Goal: Transaction & Acquisition: Book appointment/travel/reservation

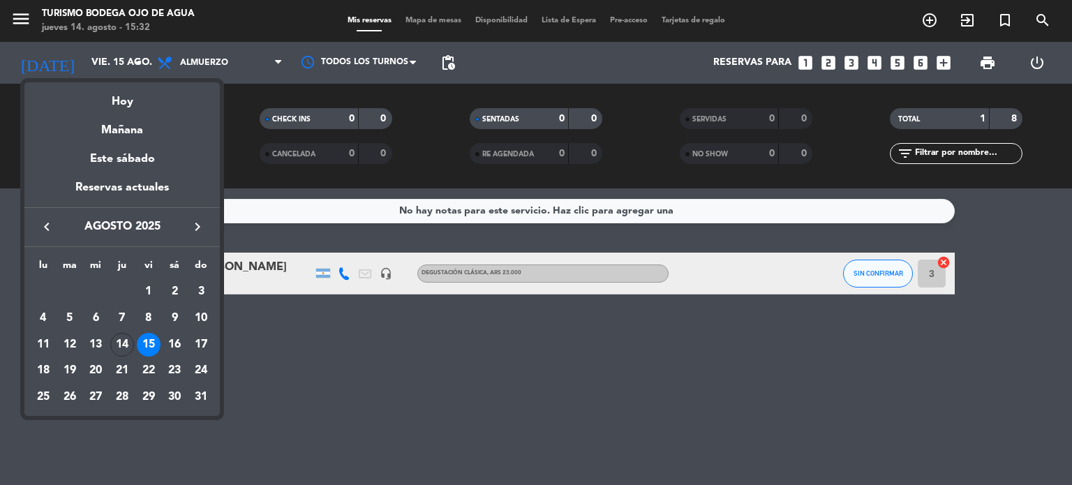
click at [195, 217] on div "keyboard_arrow_left agosto 2025 keyboard_arrow_right" at bounding box center [121, 226] width 195 height 39
click at [195, 230] on icon "keyboard_arrow_right" at bounding box center [197, 226] width 17 height 17
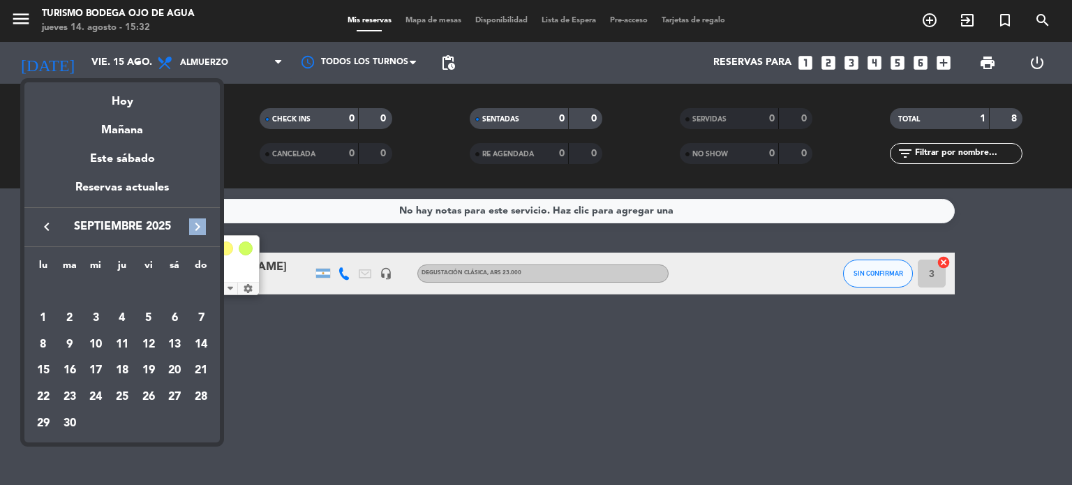
click at [195, 230] on icon "keyboard_arrow_right" at bounding box center [197, 226] width 17 height 17
click at [147, 362] on div "17" at bounding box center [149, 371] width 24 height 24
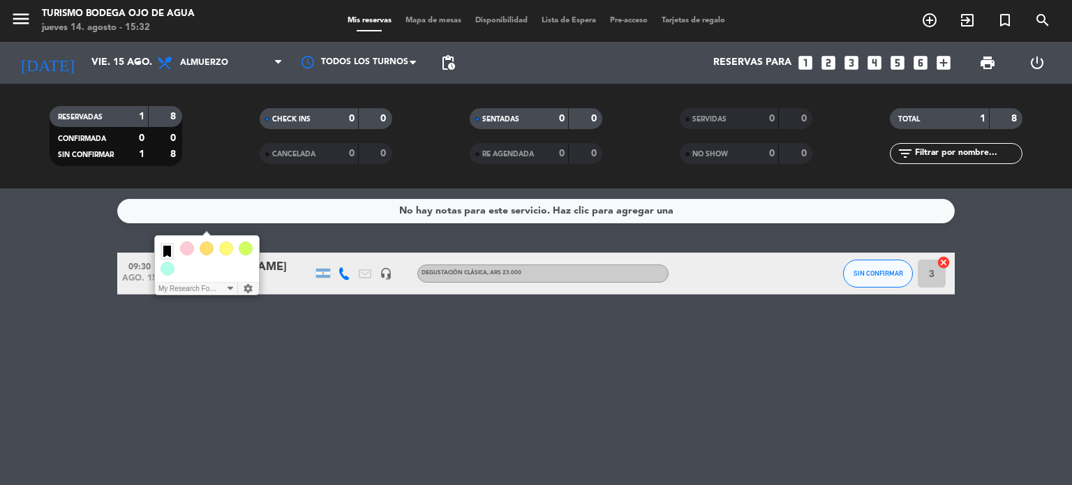
type input "[DATE]"
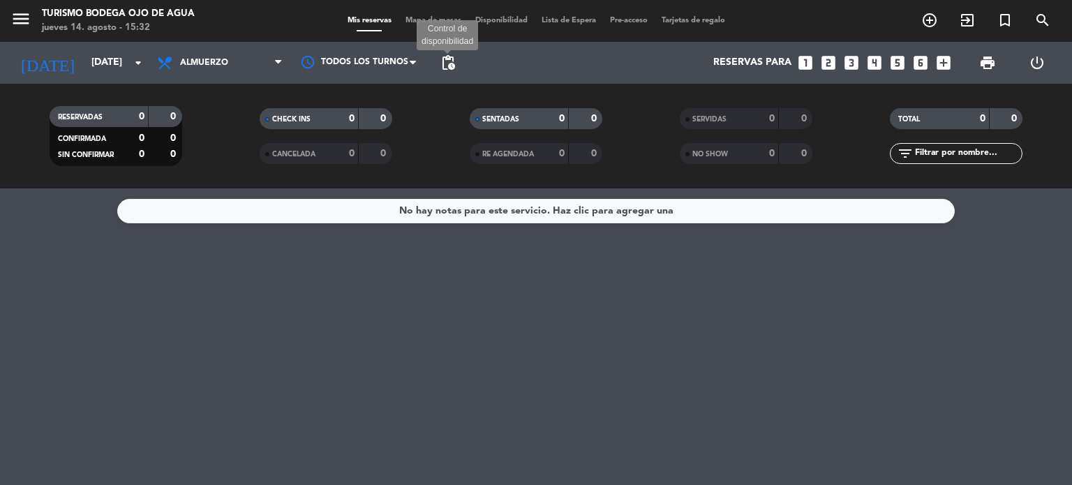
click at [452, 69] on span "pending_actions" at bounding box center [448, 62] width 17 height 17
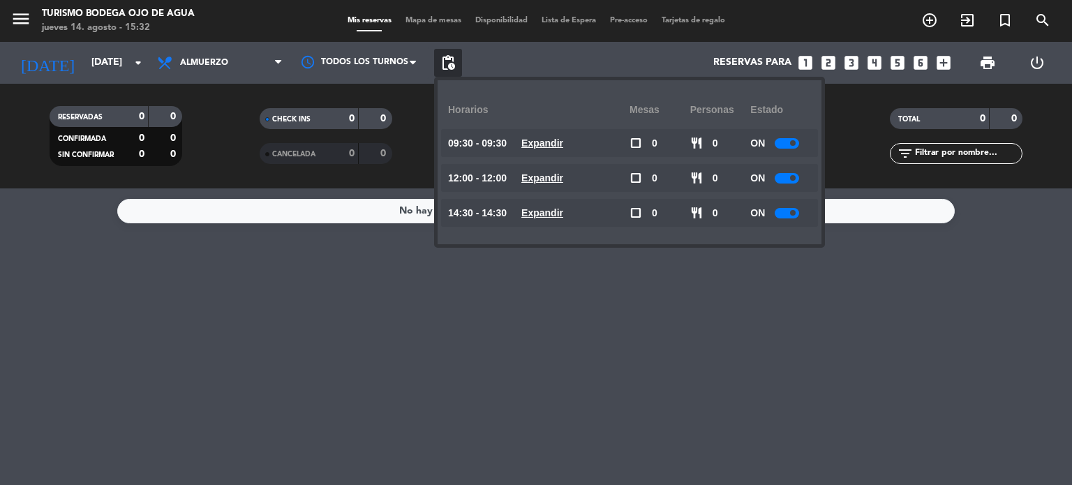
click at [788, 183] on div at bounding box center [787, 178] width 24 height 10
click at [793, 143] on span at bounding box center [793, 143] width 6 height 6
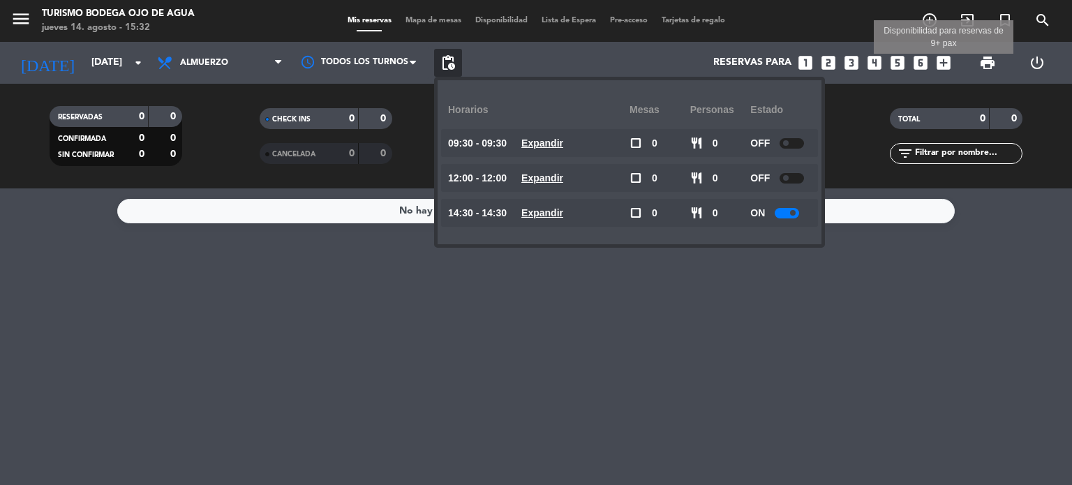
click at [947, 63] on icon "add_box" at bounding box center [944, 63] width 18 height 18
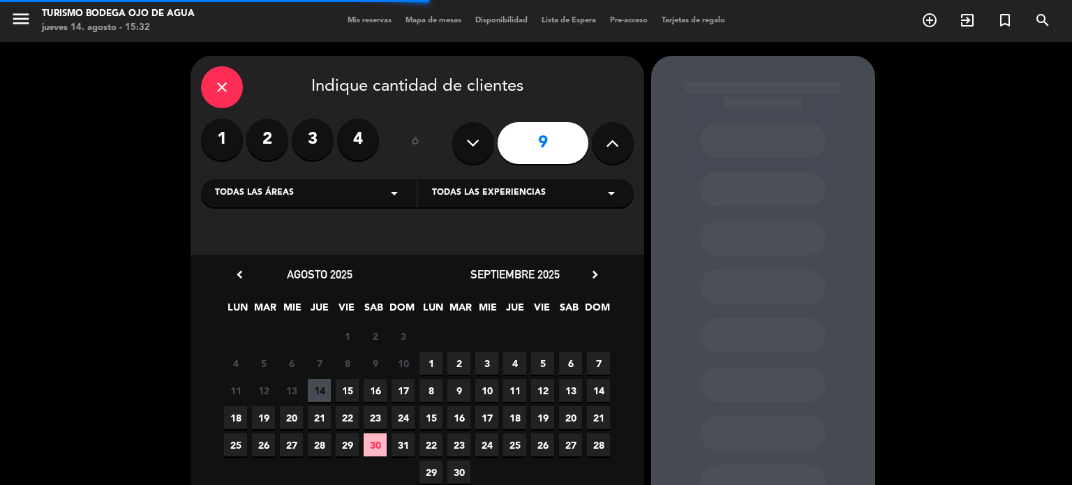
click at [476, 140] on icon at bounding box center [472, 143] width 13 height 21
type input "8"
click at [598, 266] on div "septiembre 2025 chevron_right" at bounding box center [514, 274] width 195 height 19
click at [598, 270] on icon "chevron_right" at bounding box center [595, 274] width 15 height 15
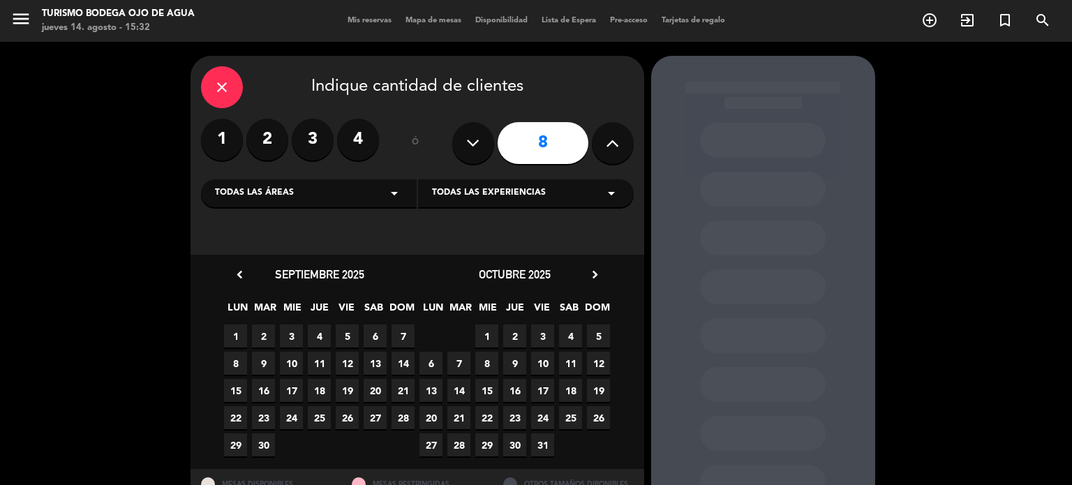
click at [545, 390] on span "17" at bounding box center [542, 390] width 23 height 23
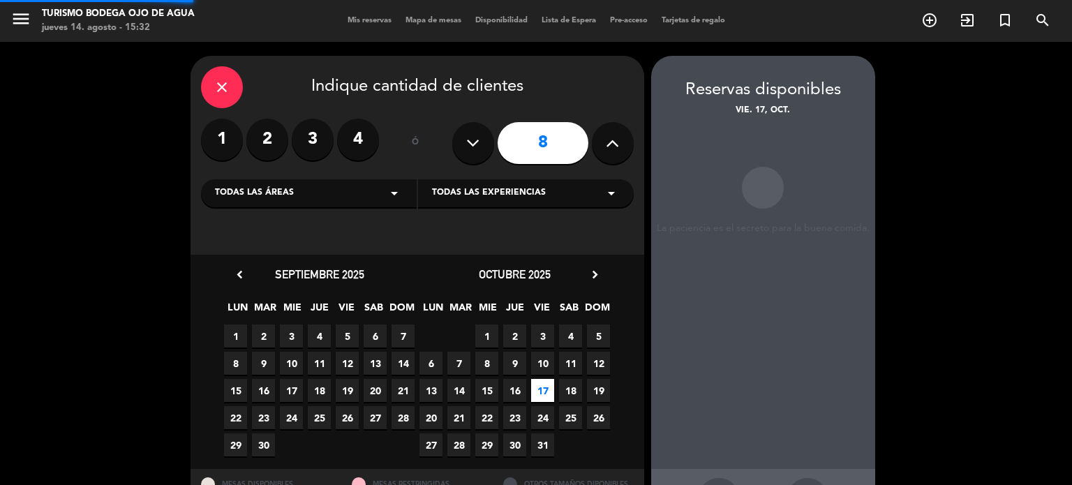
scroll to position [56, 0]
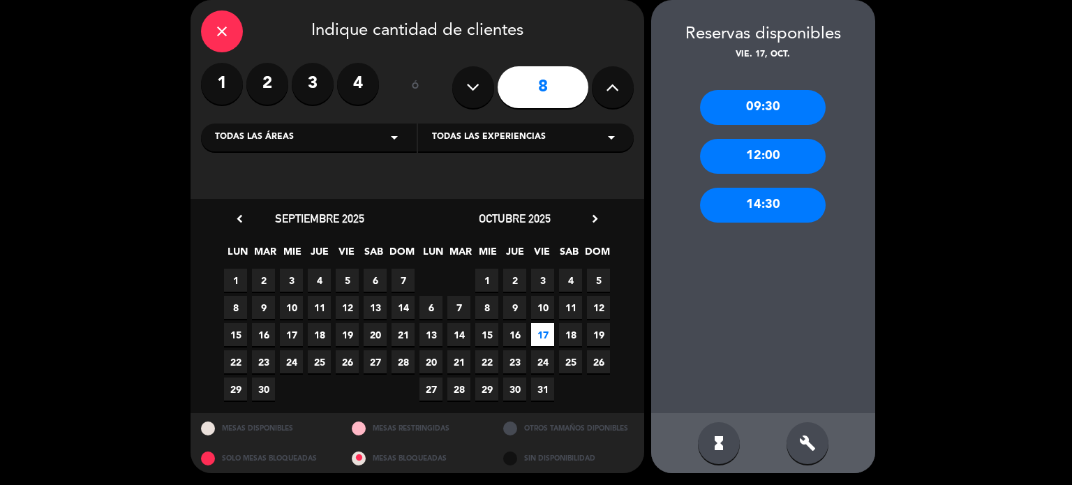
click at [781, 151] on div "12:00" at bounding box center [763, 156] width 126 height 35
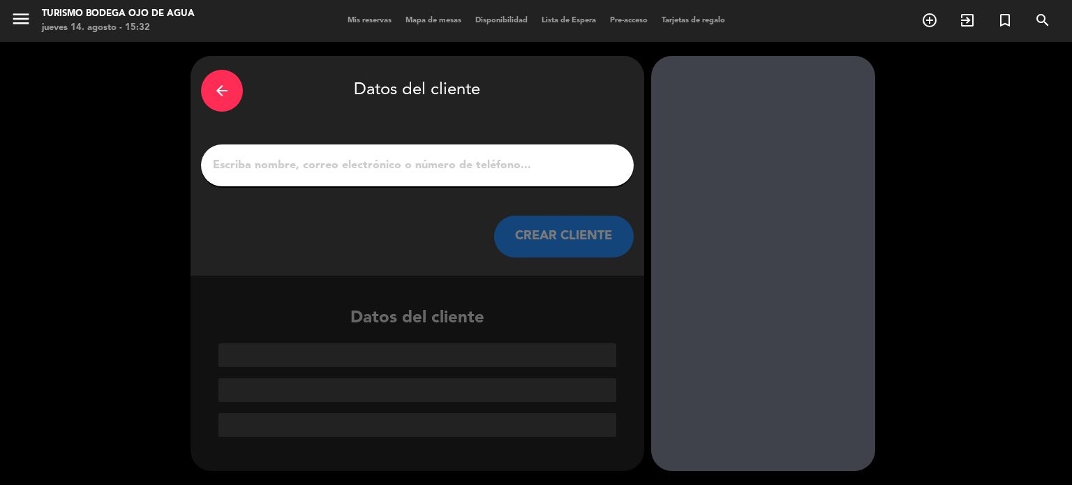
click at [505, 168] on input "1" at bounding box center [418, 166] width 412 height 20
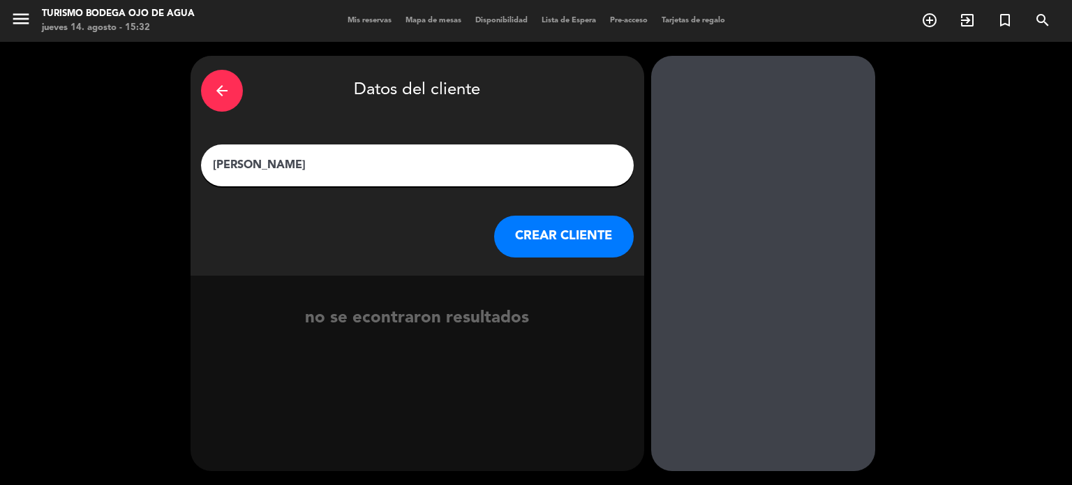
type input "[PERSON_NAME]"
click at [568, 248] on button "CREAR CLIENTE" at bounding box center [564, 237] width 140 height 42
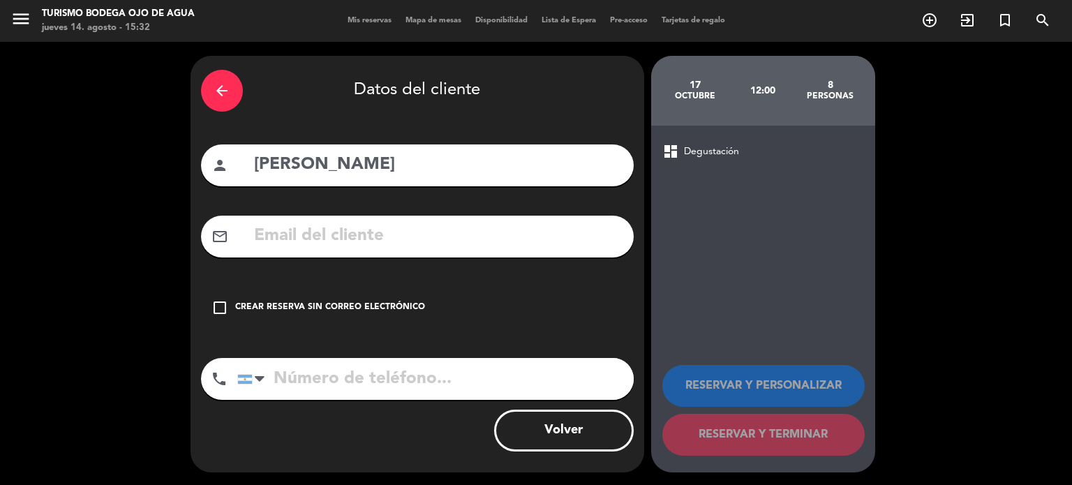
click at [327, 315] on div "check_box_outline_blank Crear reserva sin correo electrónico" at bounding box center [417, 308] width 433 height 42
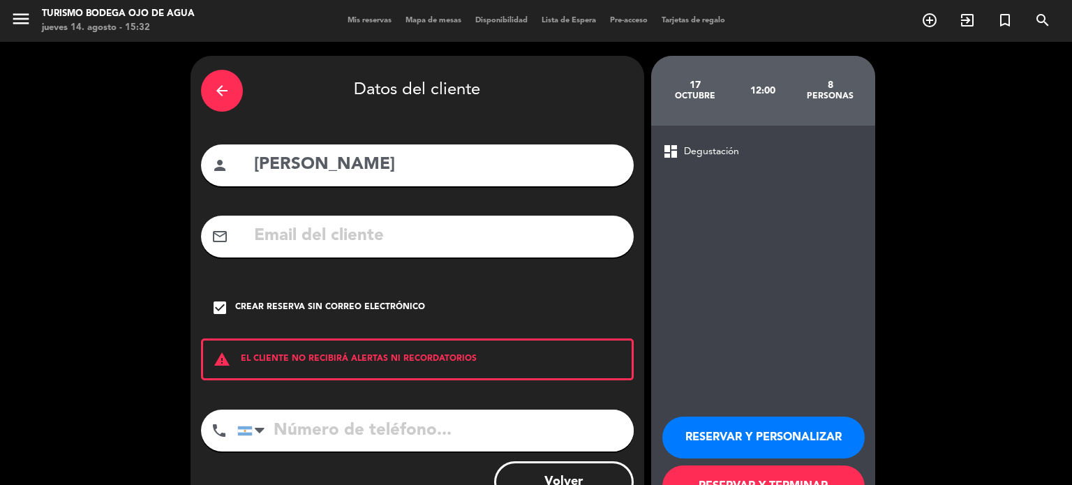
click at [718, 413] on div "RESERVAR Y PERSONALIZAR RESERVAR Y TERMINAR" at bounding box center [763, 455] width 202 height 137
click at [716, 444] on button "RESERVAR Y PERSONALIZAR" at bounding box center [763, 438] width 202 height 42
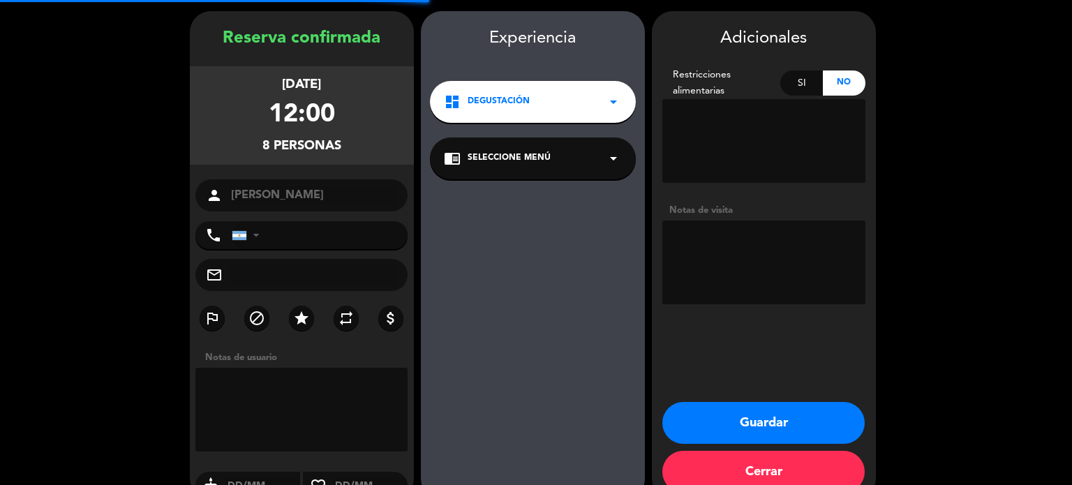
scroll to position [56, 0]
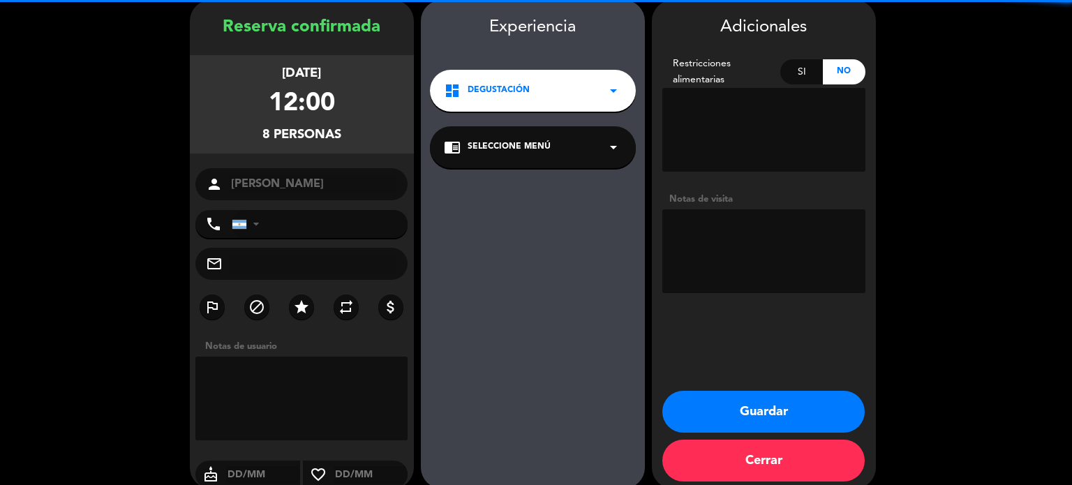
click at [728, 212] on textarea at bounding box center [763, 251] width 203 height 84
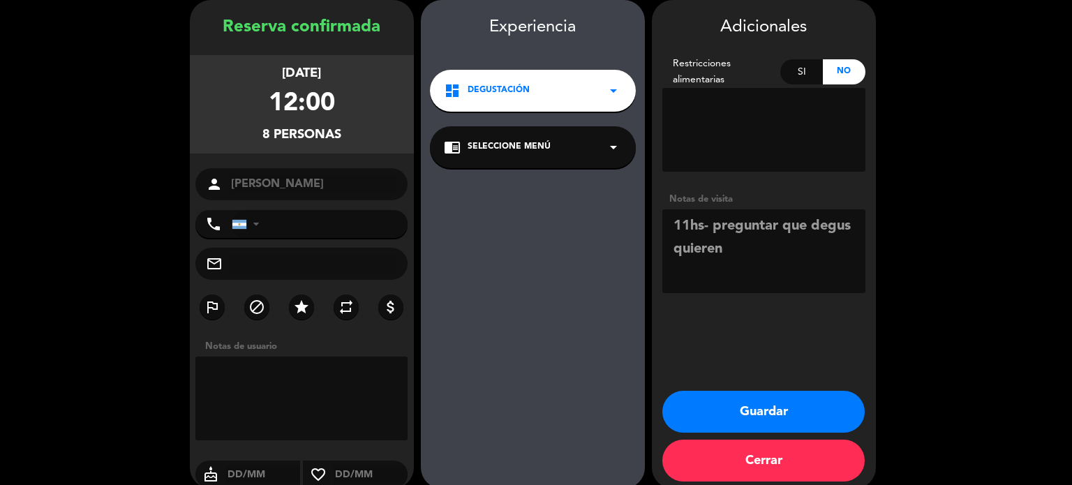
type textarea "11hs- preguntar que degus quieren"
